Goal: Register for event/course

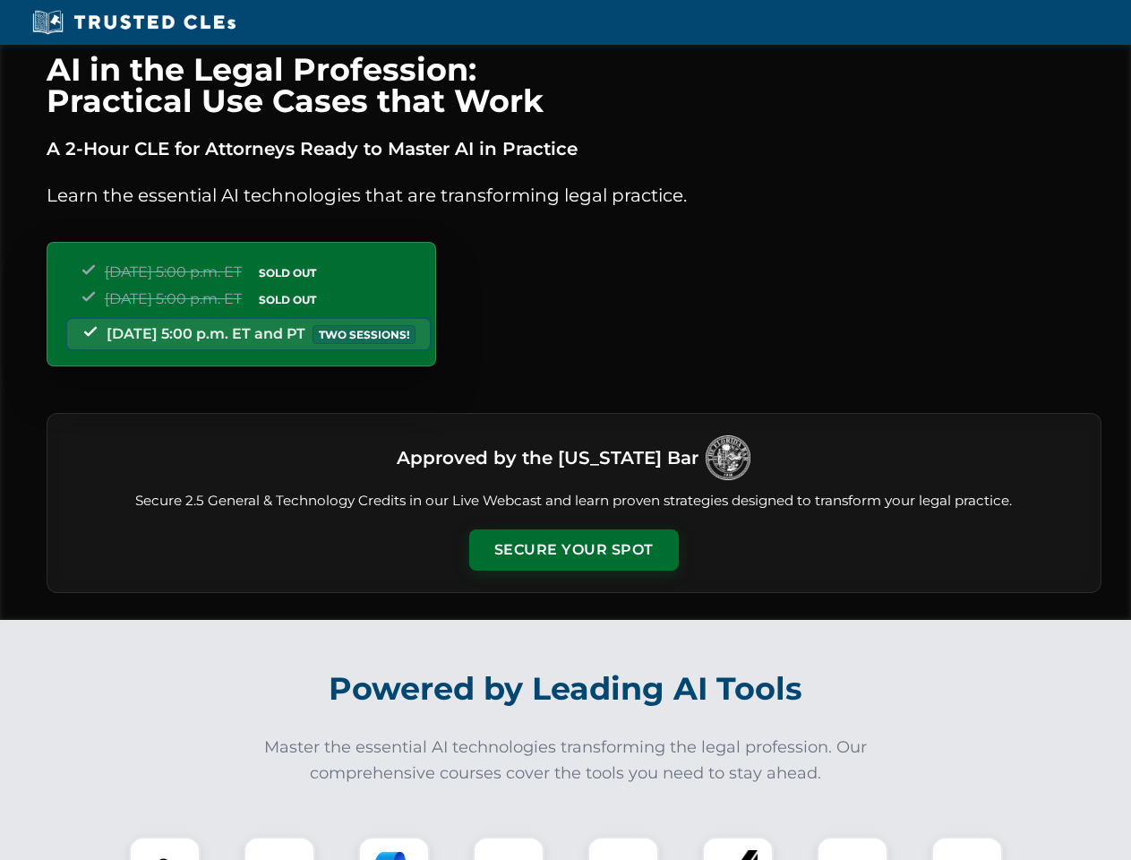
click at [573, 550] on button "Secure Your Spot" at bounding box center [574, 549] width 210 height 41
click at [165, 848] on img at bounding box center [165, 872] width 52 height 52
click at [279, 848] on div at bounding box center [280, 872] width 72 height 72
